Goal: Book appointment/travel/reservation

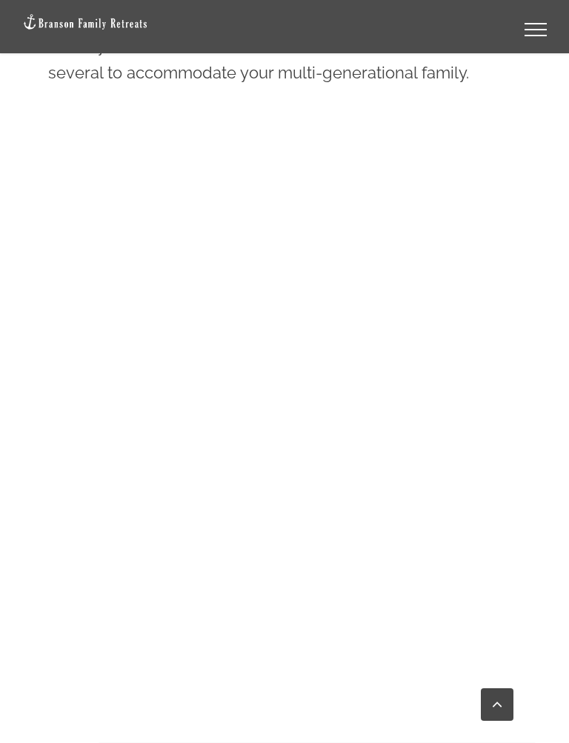
scroll to position [1039, 0]
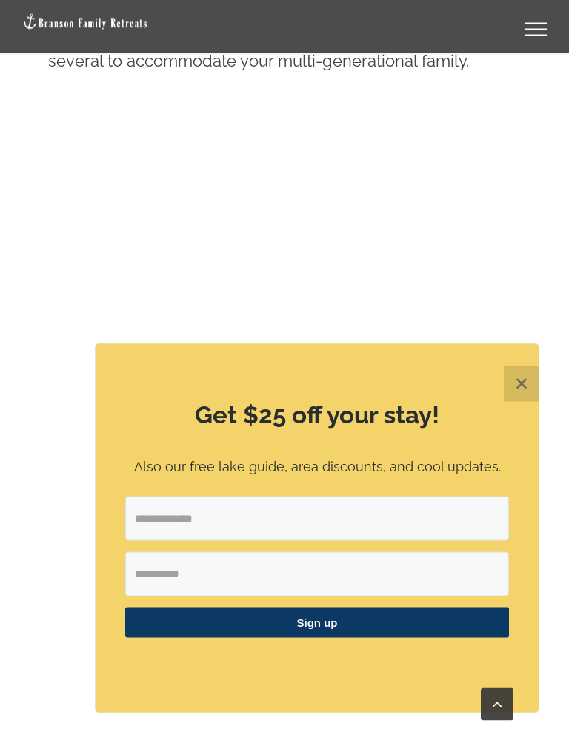
click at [529, 389] on button "✕" at bounding box center [521, 384] width 36 height 36
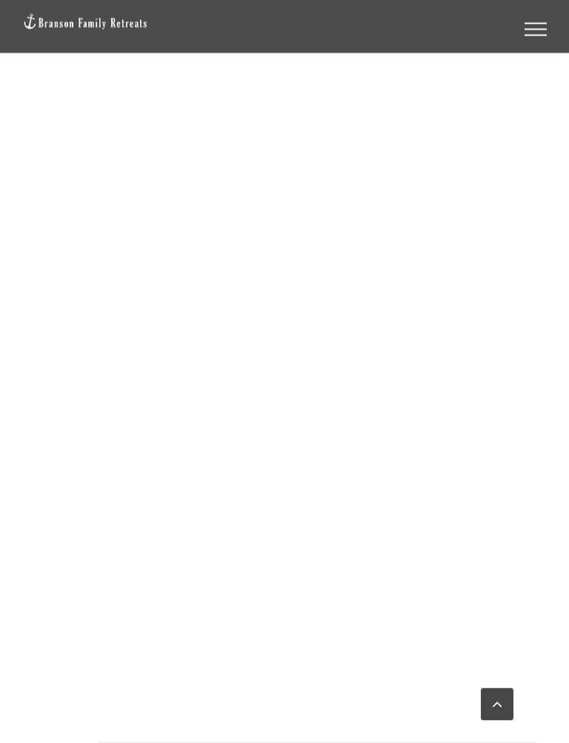
scroll to position [1214, 0]
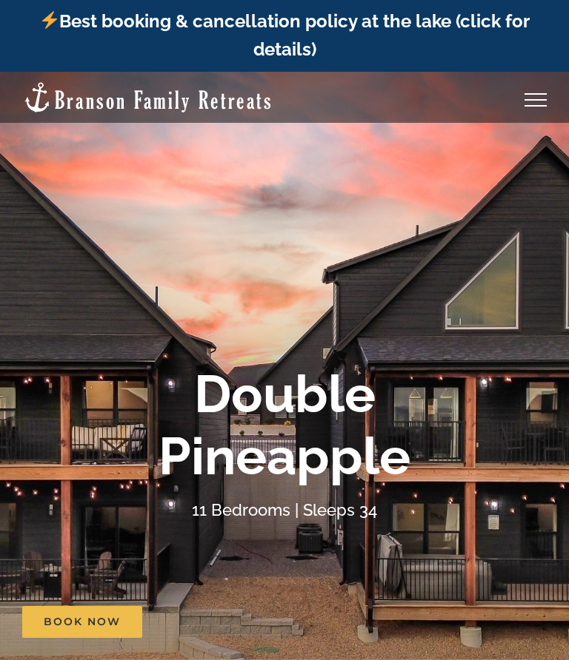
click at [554, 412] on div "Double Pineapple 11 Bedrooms | Sleeps 34" at bounding box center [284, 443] width 569 height 161
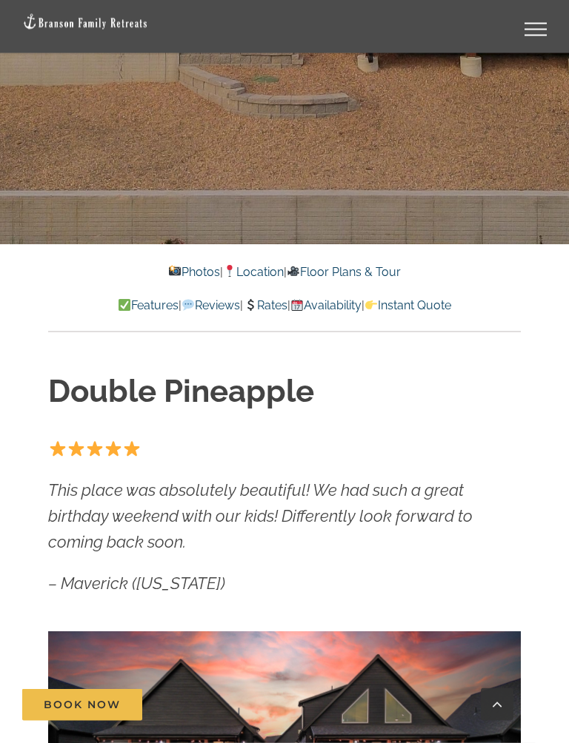
scroll to position [580, 0]
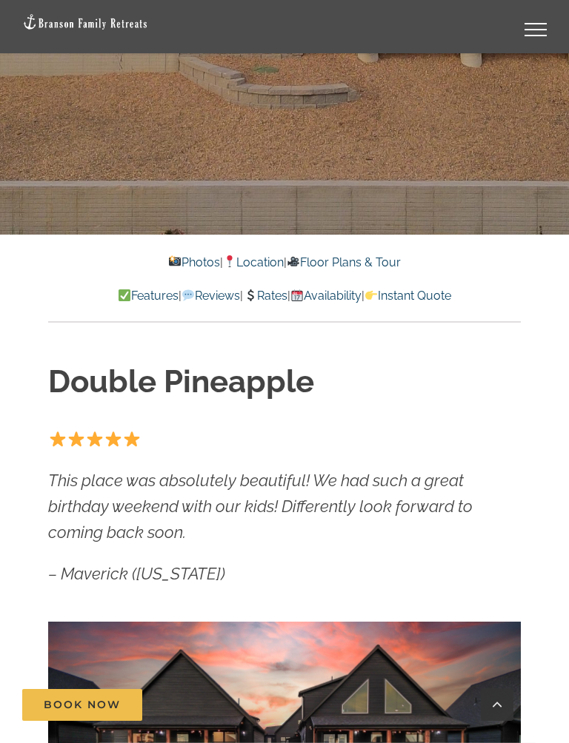
click at [382, 261] on link "Floor Plans & Tour" at bounding box center [343, 262] width 114 height 14
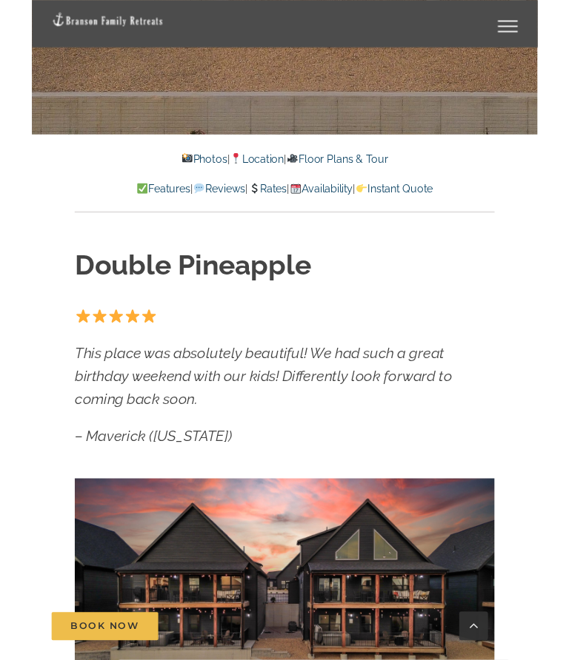
scroll to position [5268, 0]
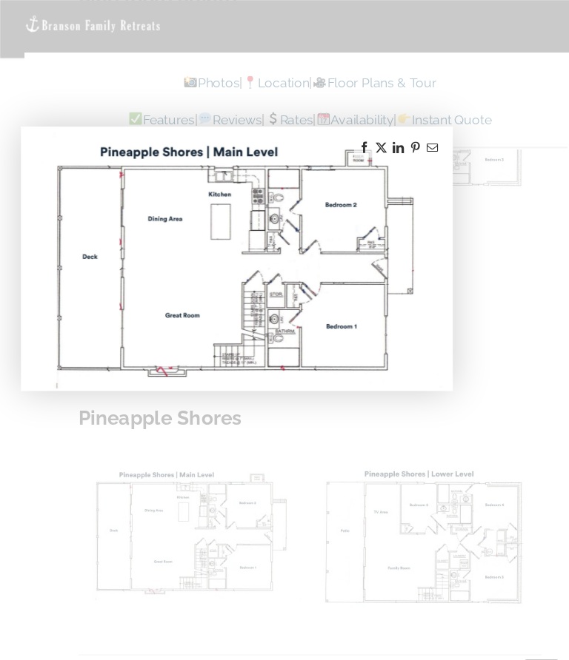
scroll to position [5285, 0]
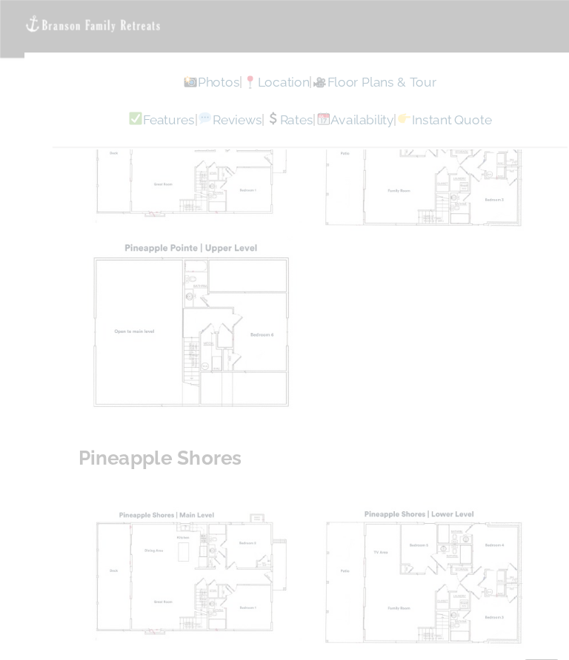
click at [474, 67] on p "Photos | Location | Floor Plans & Tour" at bounding box center [284, 76] width 472 height 19
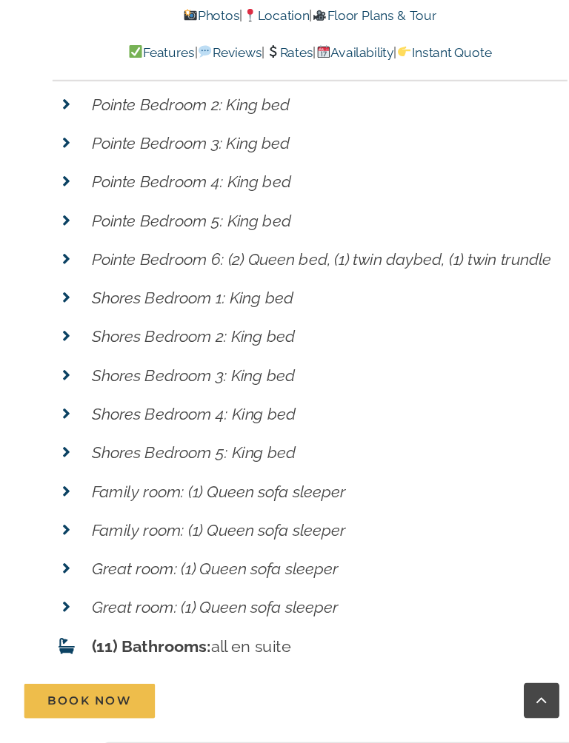
scroll to position [6779, 0]
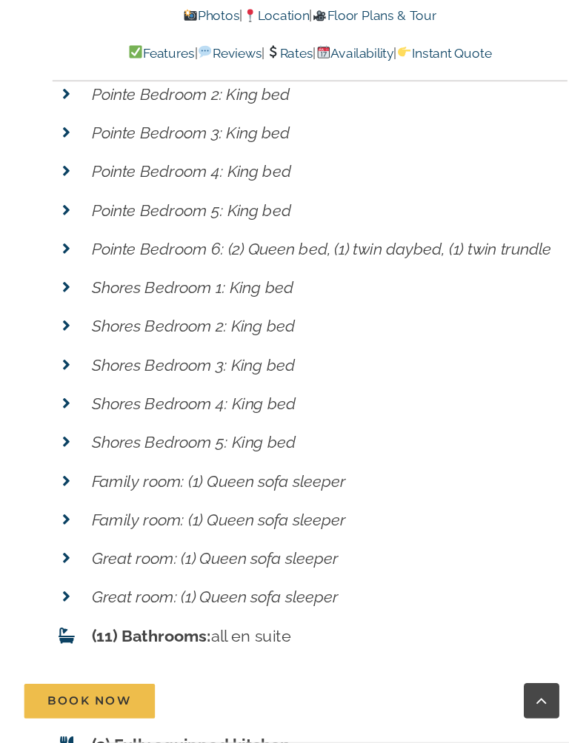
click at [347, 526] on p "Family room: (1) Queen sofa sleeper" at bounding box center [302, 538] width 436 height 25
click at [347, 561] on p "Great room: (1) Queen sofa sleeper" at bounding box center [302, 573] width 436 height 25
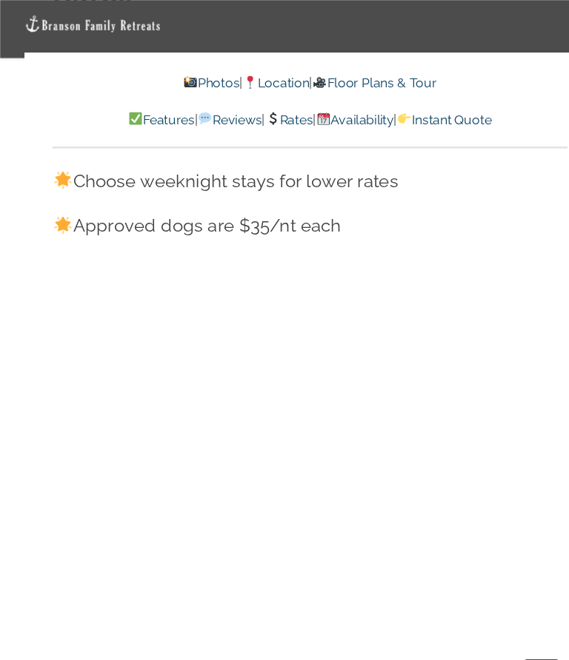
scroll to position [10798, 0]
click at [361, 110] on link "Availability" at bounding box center [325, 110] width 71 height 14
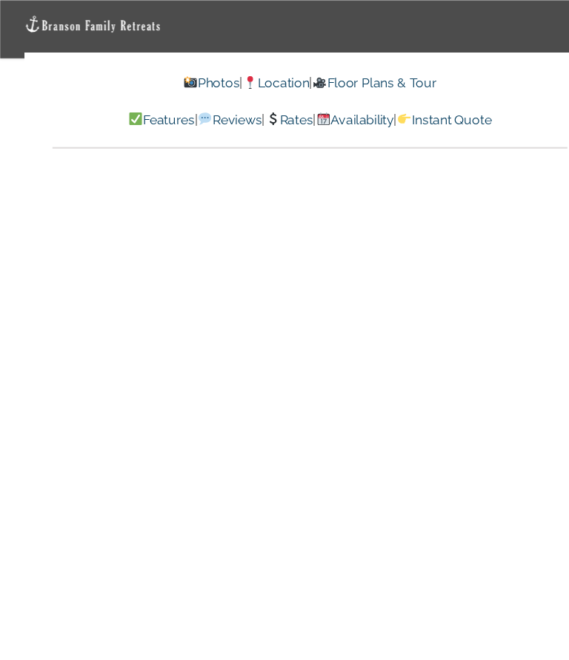
scroll to position [9976, 0]
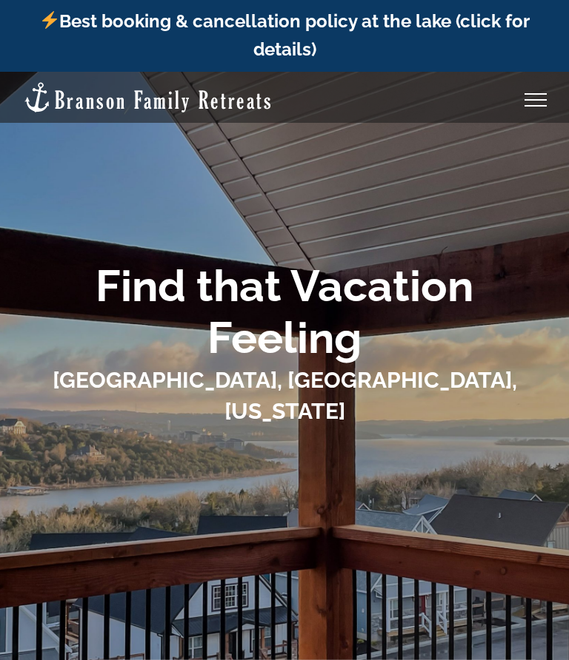
click at [389, 418] on h1 "Table Rock Lake, Branson, Missouri" at bounding box center [284, 396] width 524 height 62
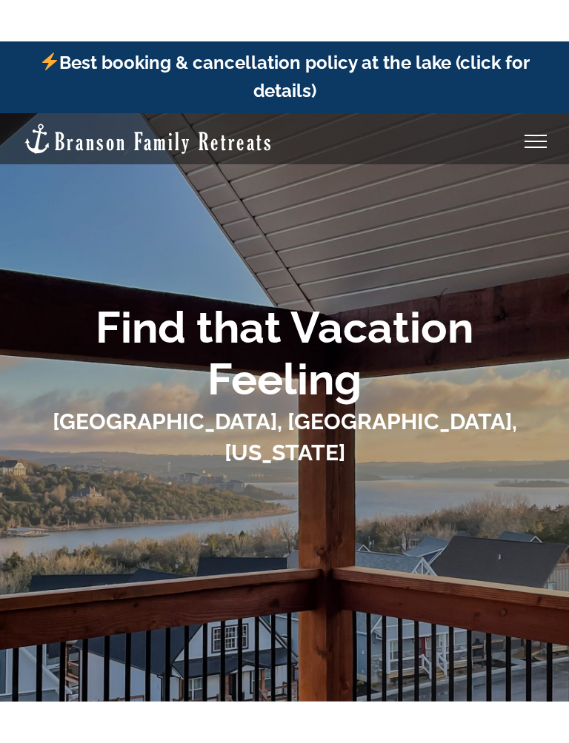
scroll to position [18, 0]
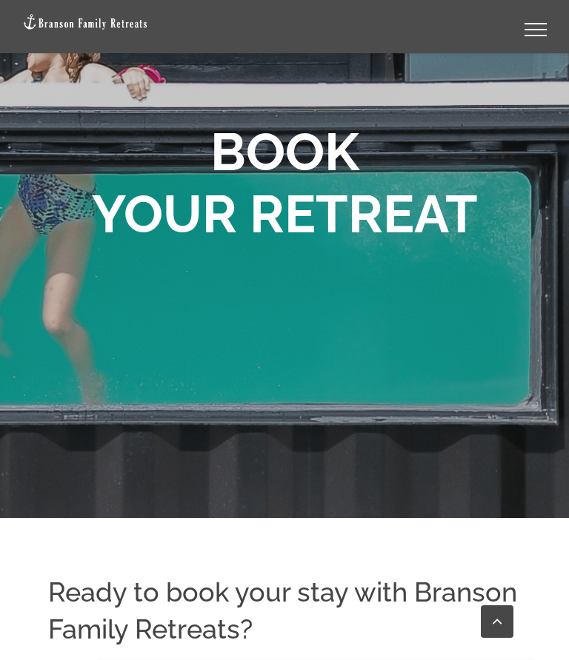
scroll to position [198, 0]
